Goal: Find contact information: Find contact information

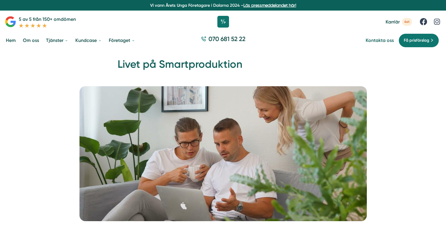
click at [371, 42] on link "Kontakta oss" at bounding box center [379, 41] width 28 height 6
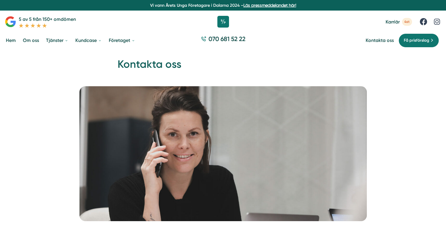
click at [28, 41] on link "Om oss" at bounding box center [31, 40] width 18 height 15
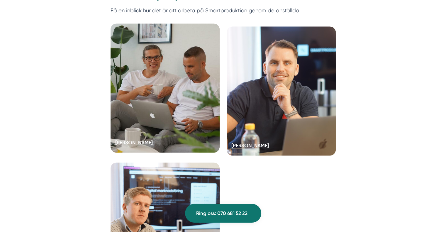
scroll to position [1143, 0]
click at [116, 95] on div at bounding box center [164, 87] width 109 height 129
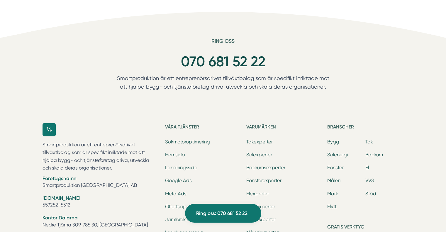
scroll to position [1758, 0]
